Goal: Find specific page/section: Find specific page/section

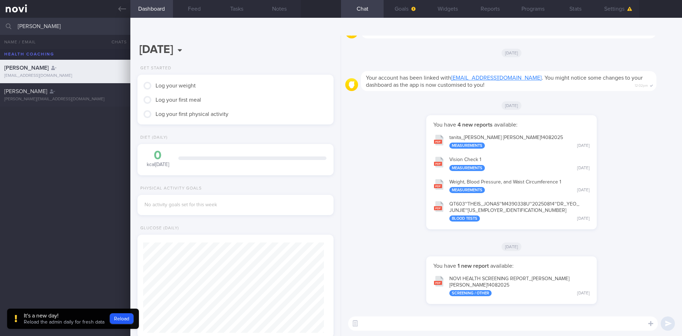
drag, startPoint x: 41, startPoint y: 25, endPoint x: 5, endPoint y: 20, distance: 35.5
click at [5, 20] on div "[PERSON_NAME] All active patients Assigned patients All active patients Archive…" at bounding box center [341, 26] width 682 height 17
click at [87, 95] on div "[PERSON_NAME] Jonassen [EMAIL_ADDRESS][DOMAIN_NAME]" at bounding box center [65, 95] width 130 height 14
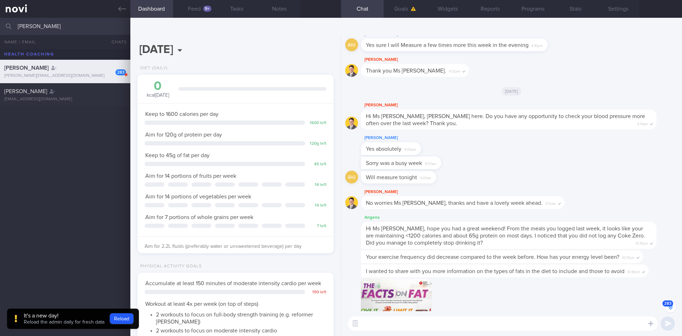
scroll to position [-13336, 0]
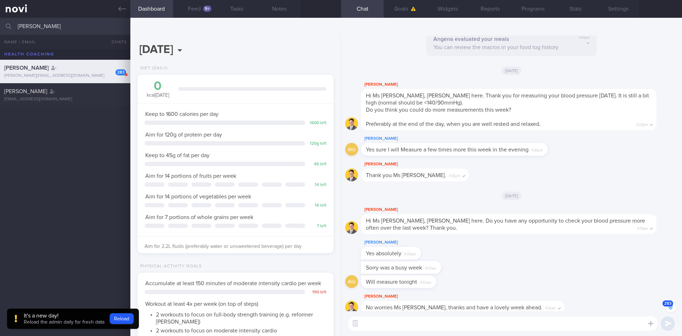
click at [668, 306] on button "283" at bounding box center [670, 307] width 11 height 11
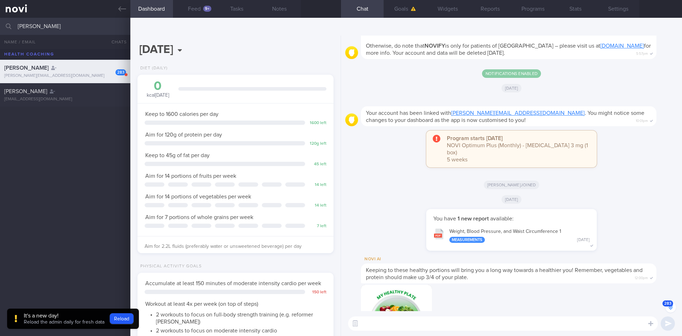
scroll to position [-16446, 0]
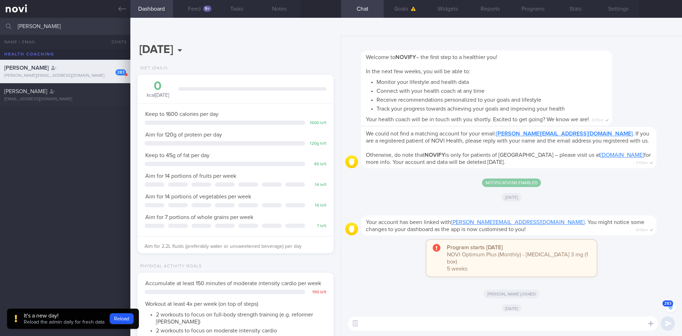
click at [672, 305] on button "283" at bounding box center [670, 307] width 11 height 11
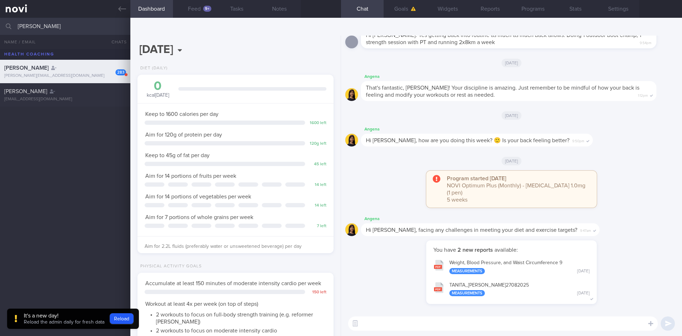
scroll to position [0, 0]
click at [199, 12] on button "Feed 9+" at bounding box center [194, 9] width 43 height 18
